Goal: Information Seeking & Learning: Learn about a topic

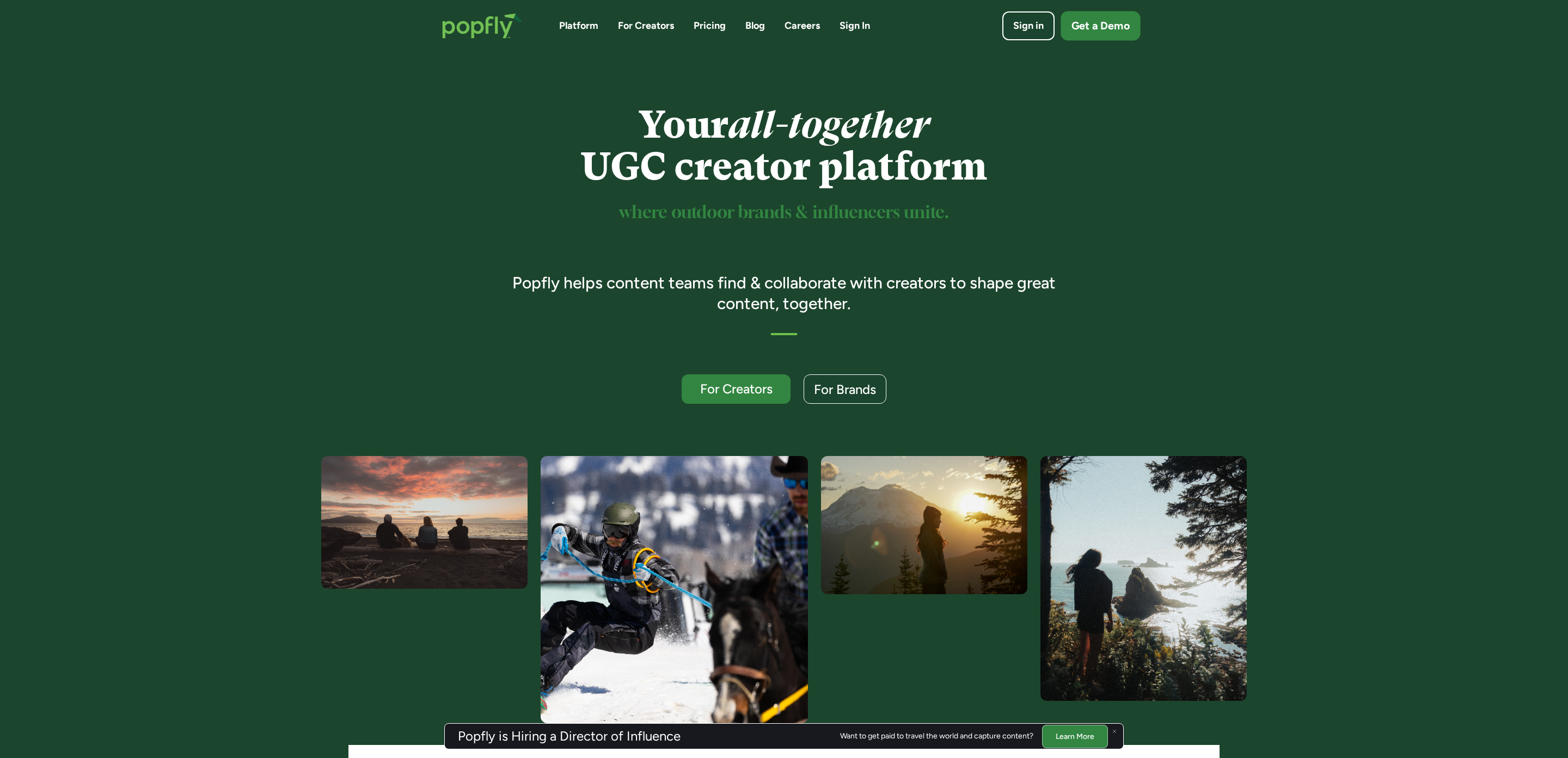
click at [1105, 32] on div "Get a Demo" at bounding box center [1100, 26] width 58 height 15
click at [752, 31] on link "Blog" at bounding box center [755, 26] width 20 height 13
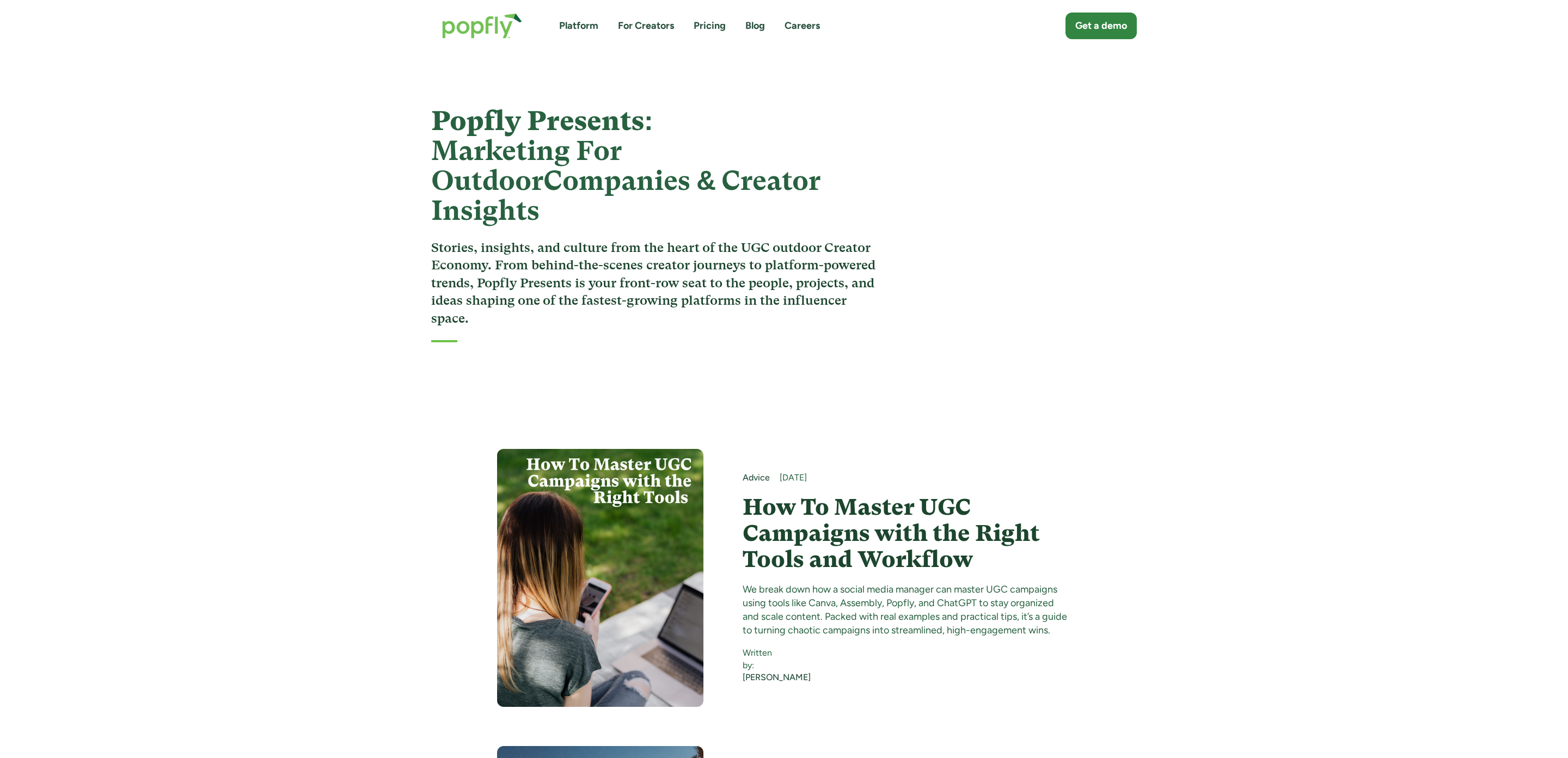
click at [752, 32] on link "Blog" at bounding box center [755, 26] width 20 height 13
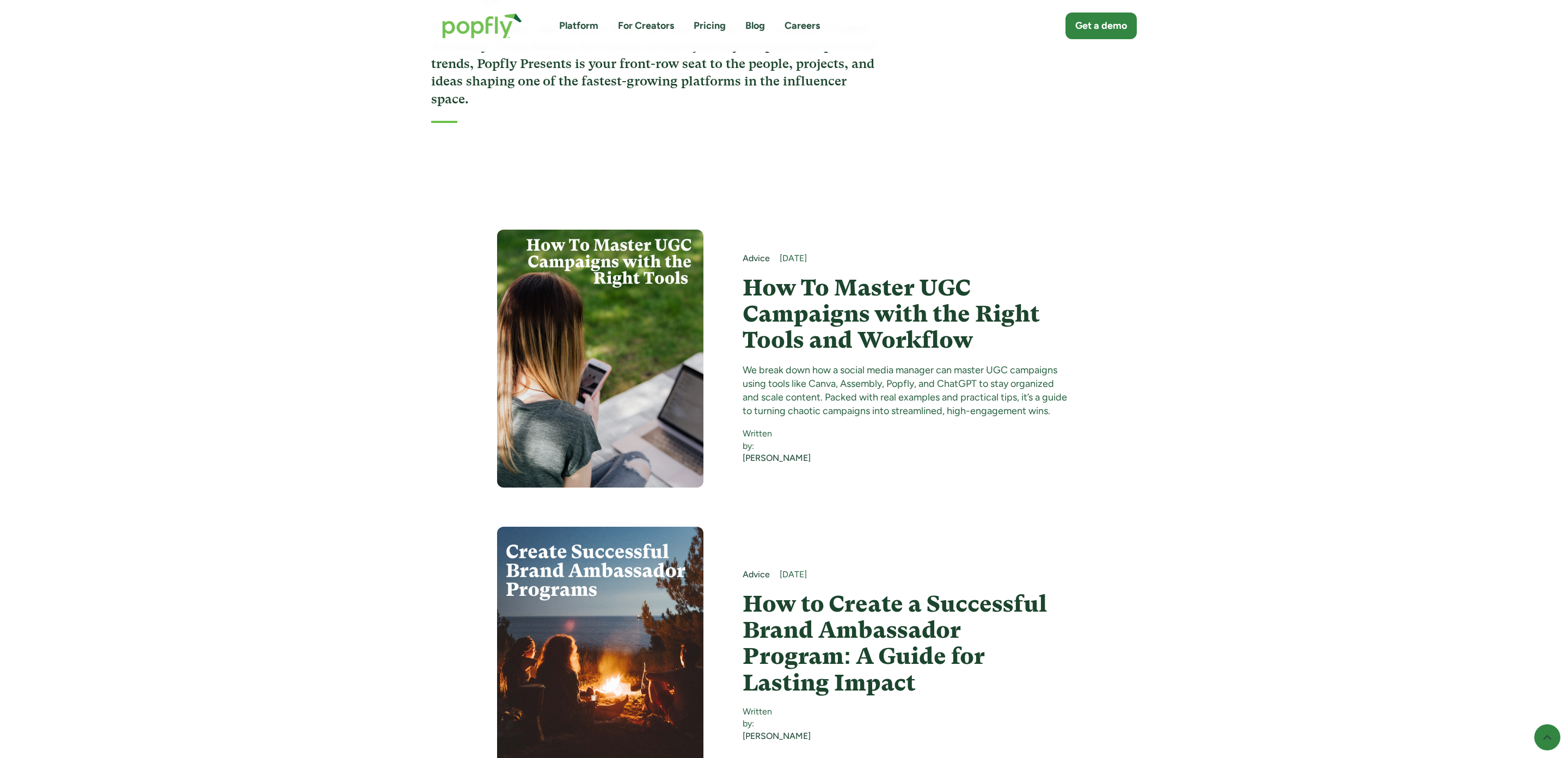
scroll to position [228, 0]
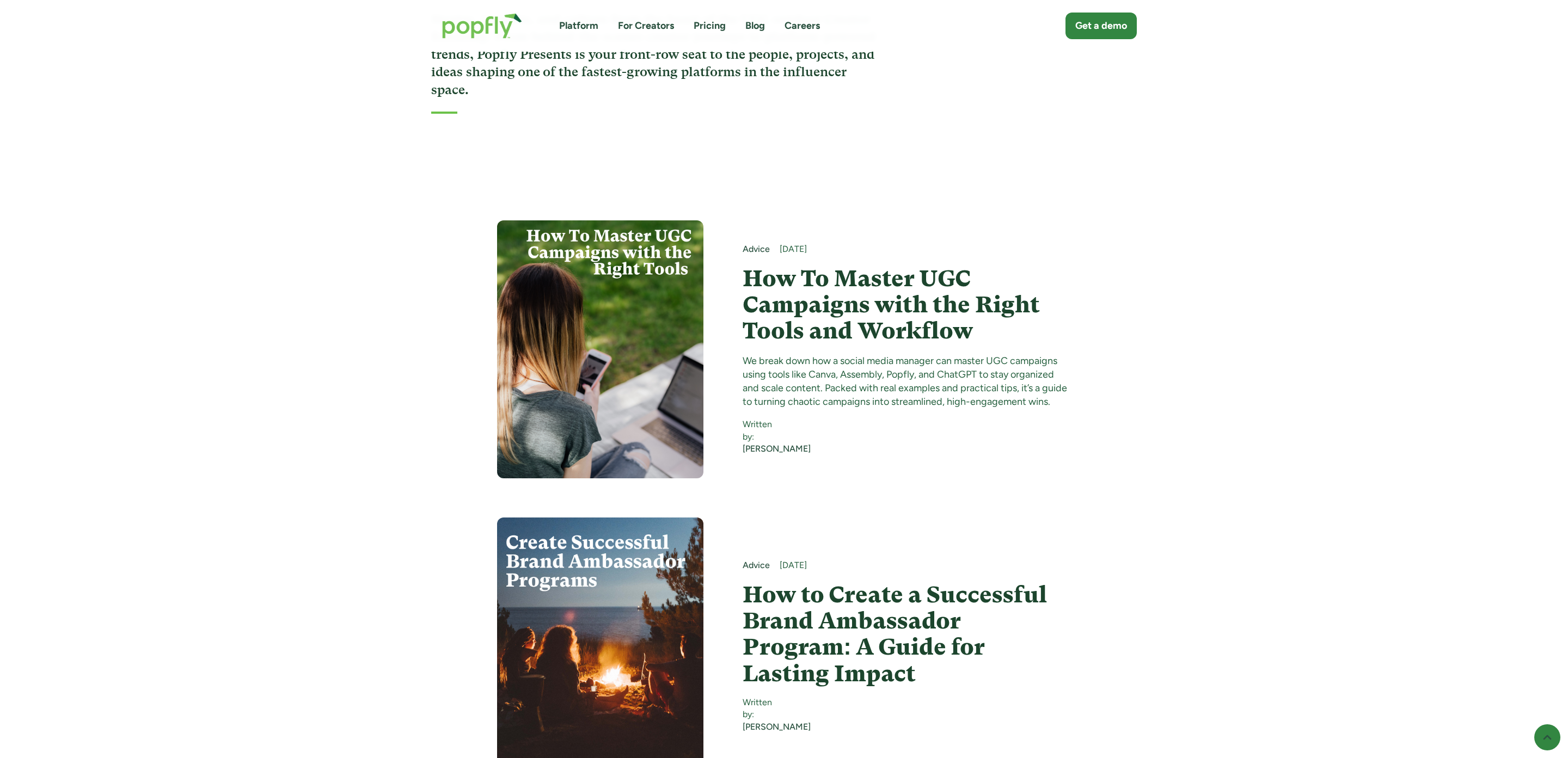
click at [884, 274] on h4 "How To Master UGC Campaigns with the Right Tools and Workflow" at bounding box center [907, 305] width 329 height 79
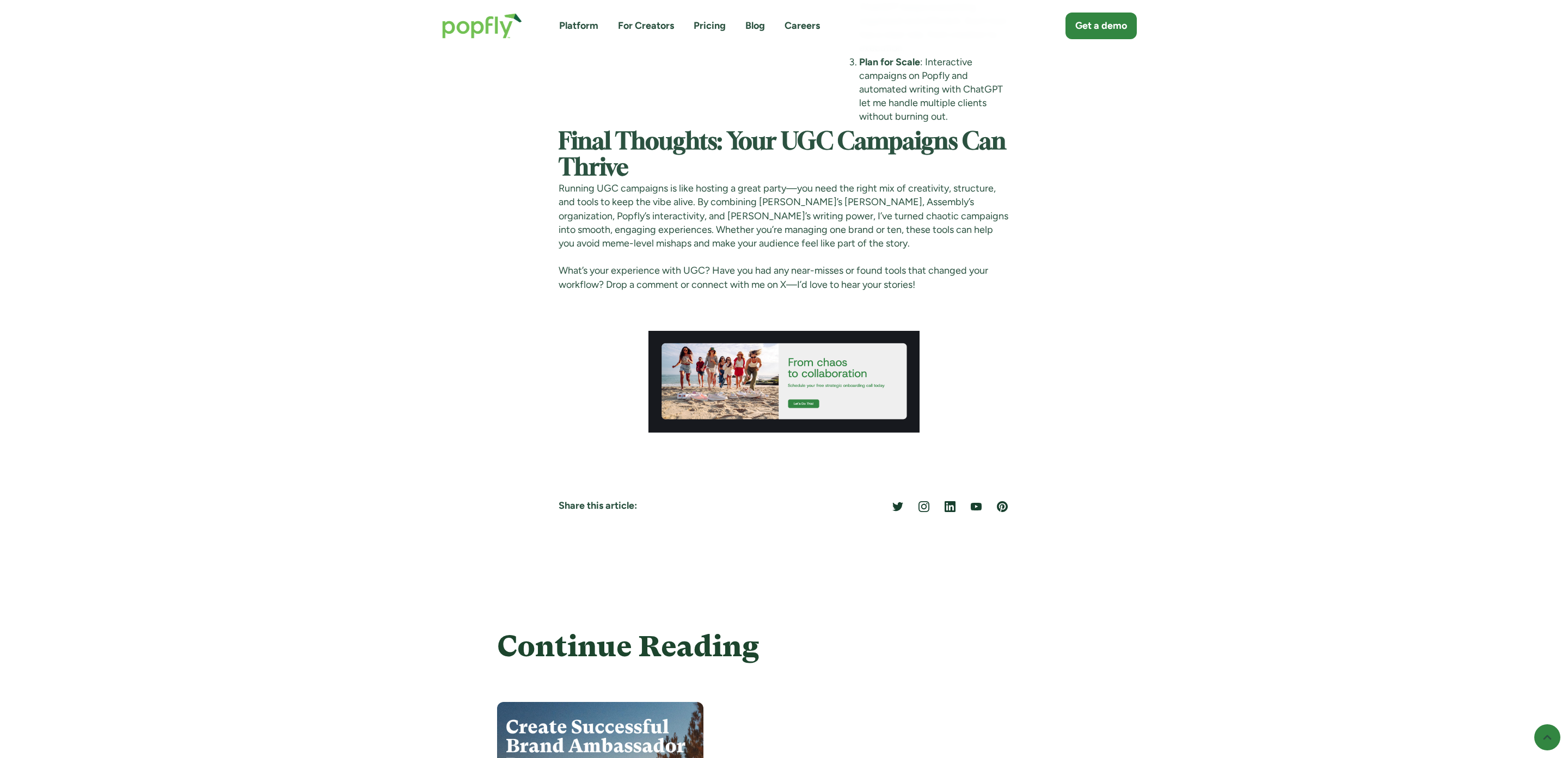
scroll to position [3956, 0]
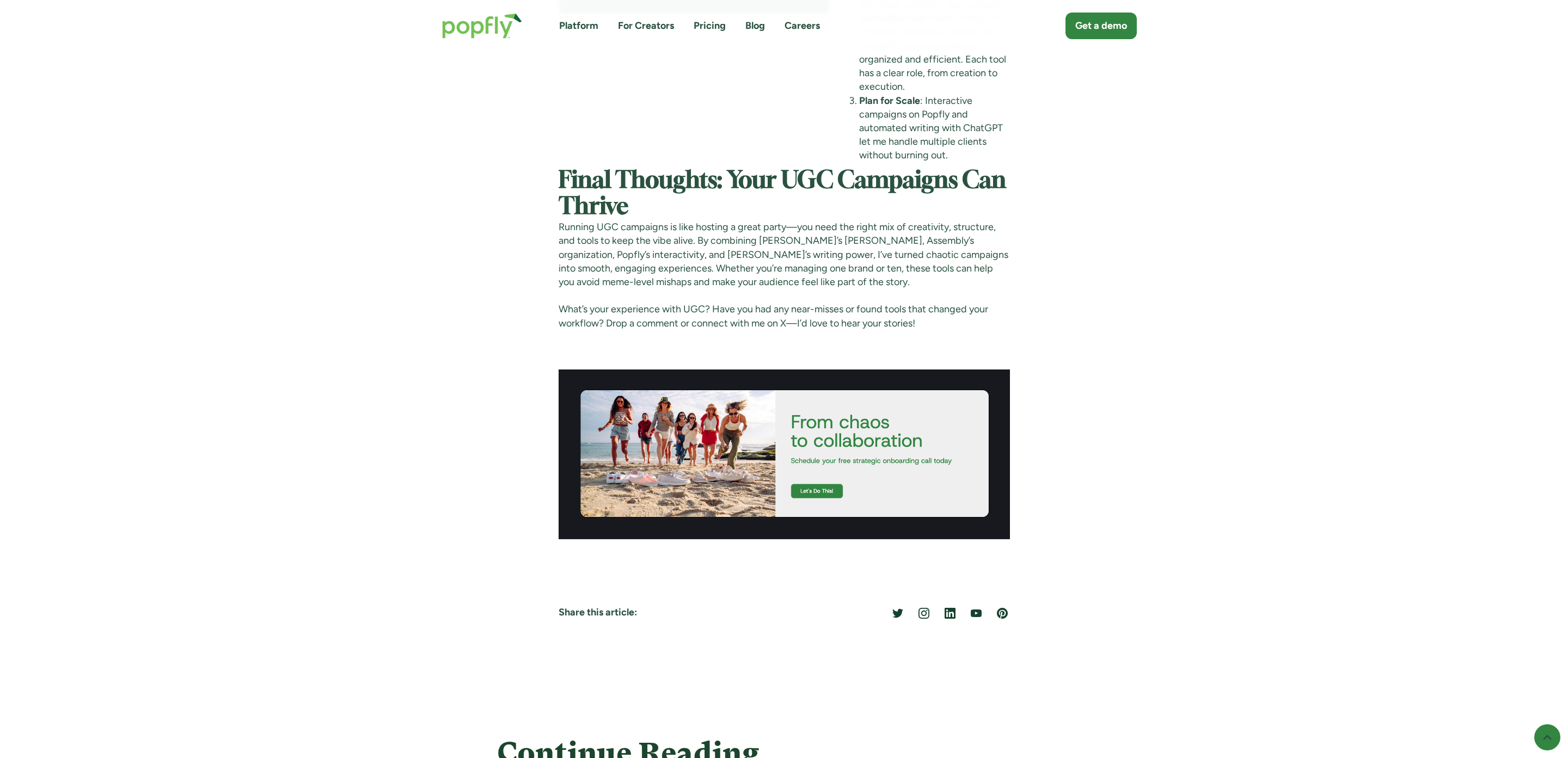
scroll to position [3934, 0]
